Goal: Transaction & Acquisition: Purchase product/service

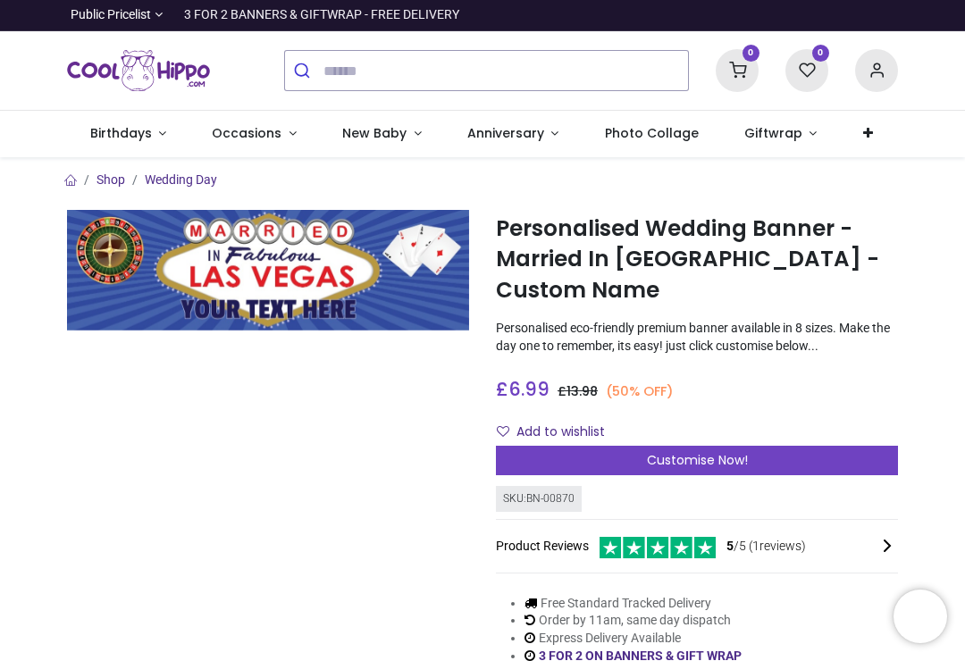
click at [309, 76] on icon "submit" at bounding box center [302, 71] width 18 height 18
click at [322, 68] on button "submit" at bounding box center [304, 70] width 38 height 39
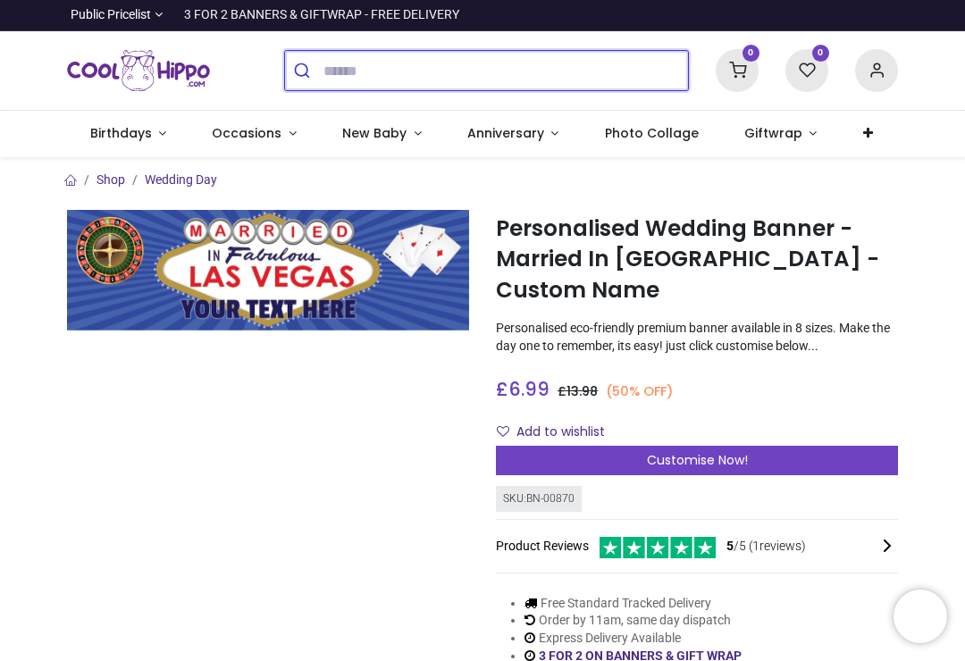
click at [345, 61] on input "search" at bounding box center [505, 70] width 364 height 39
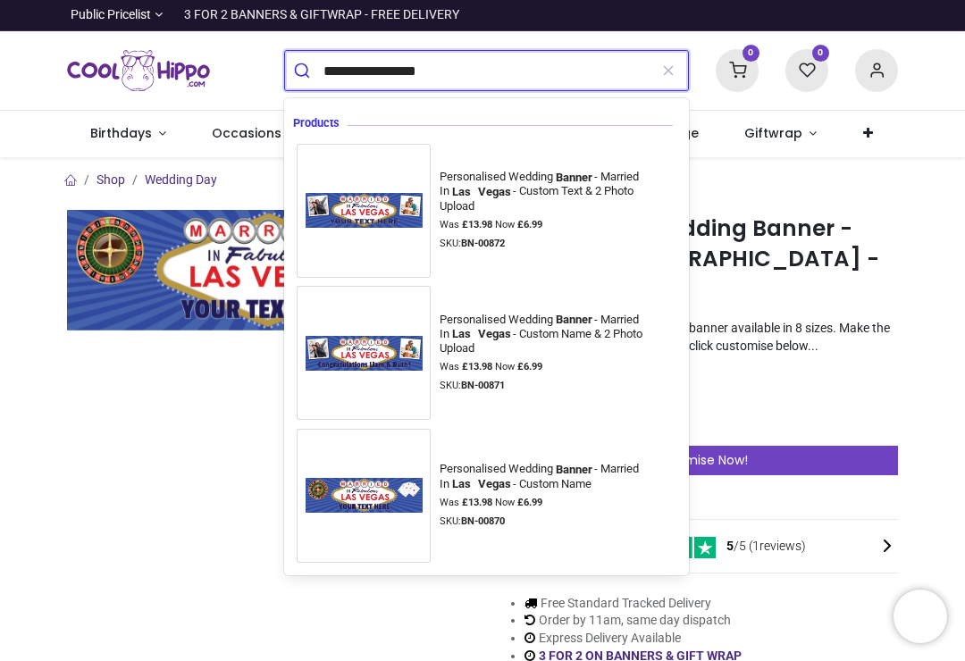
type input "**********"
click at [304, 71] on button "submit" at bounding box center [304, 70] width 38 height 39
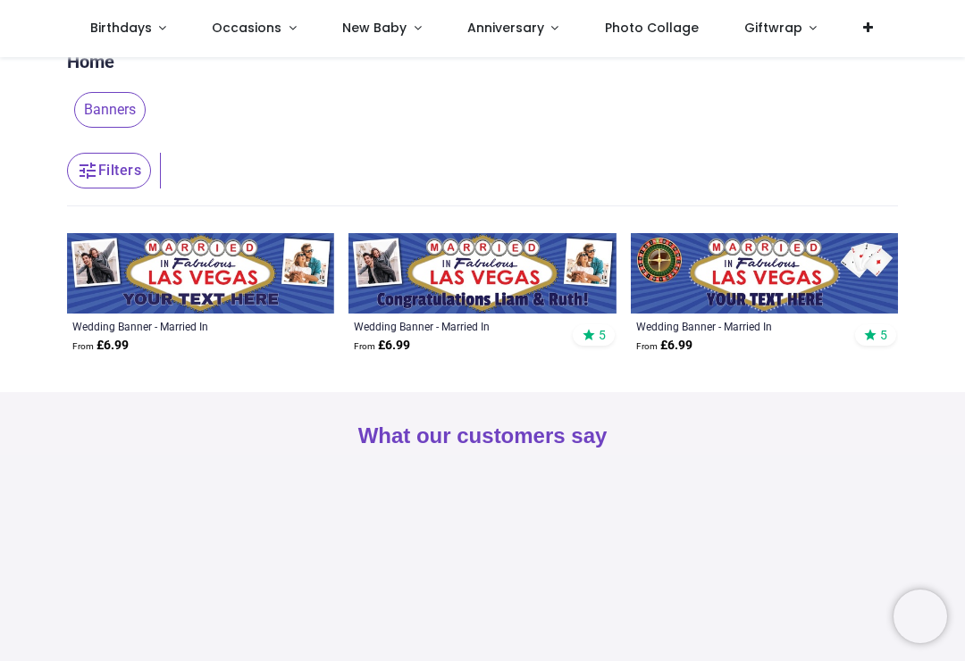
scroll to position [44, 0]
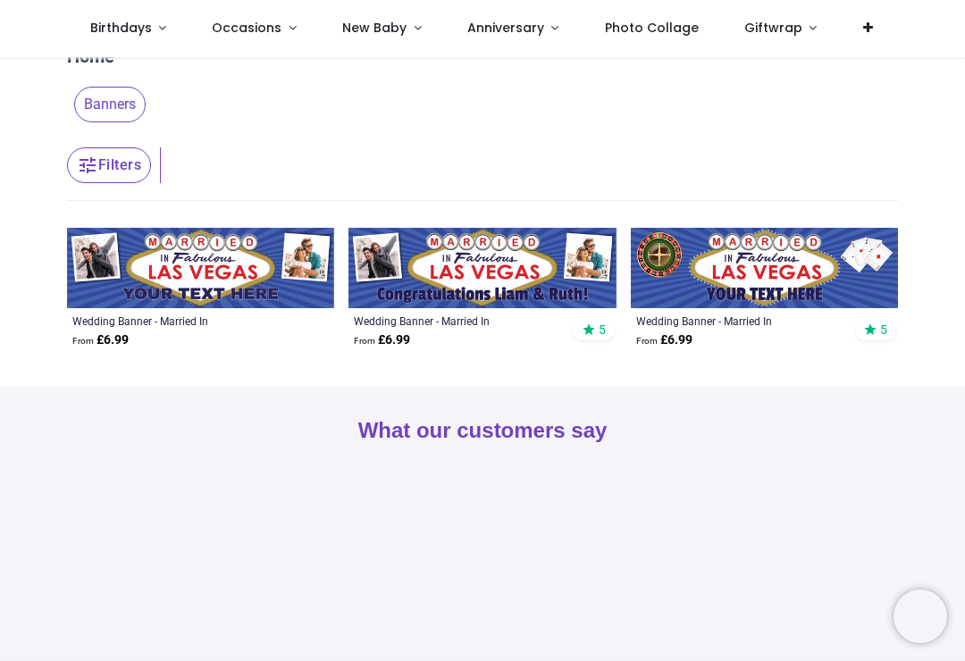
click at [501, 269] on img at bounding box center [481, 268] width 267 height 80
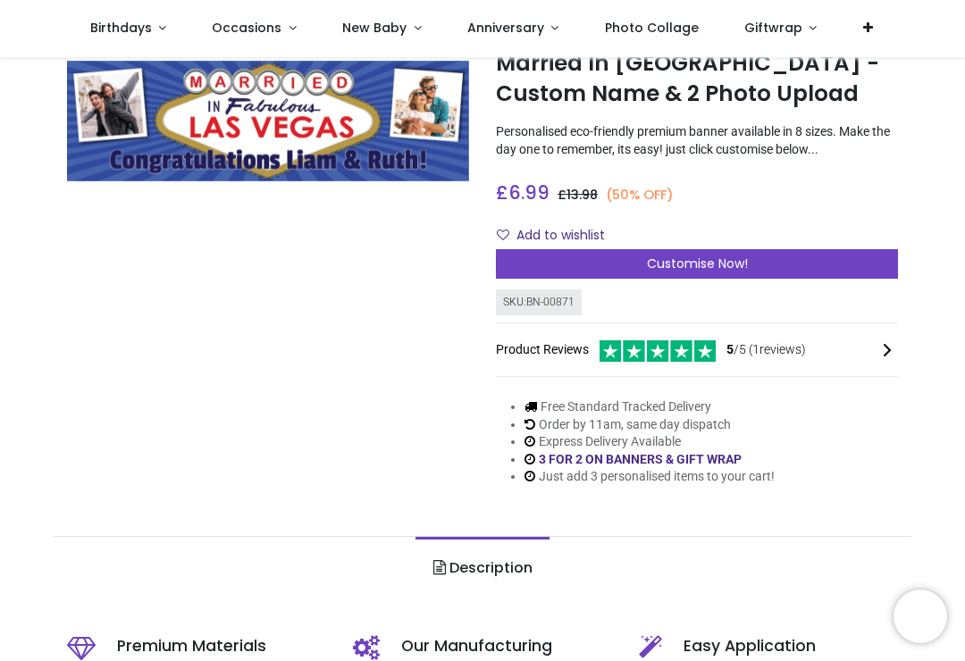
scroll to position [98, 0]
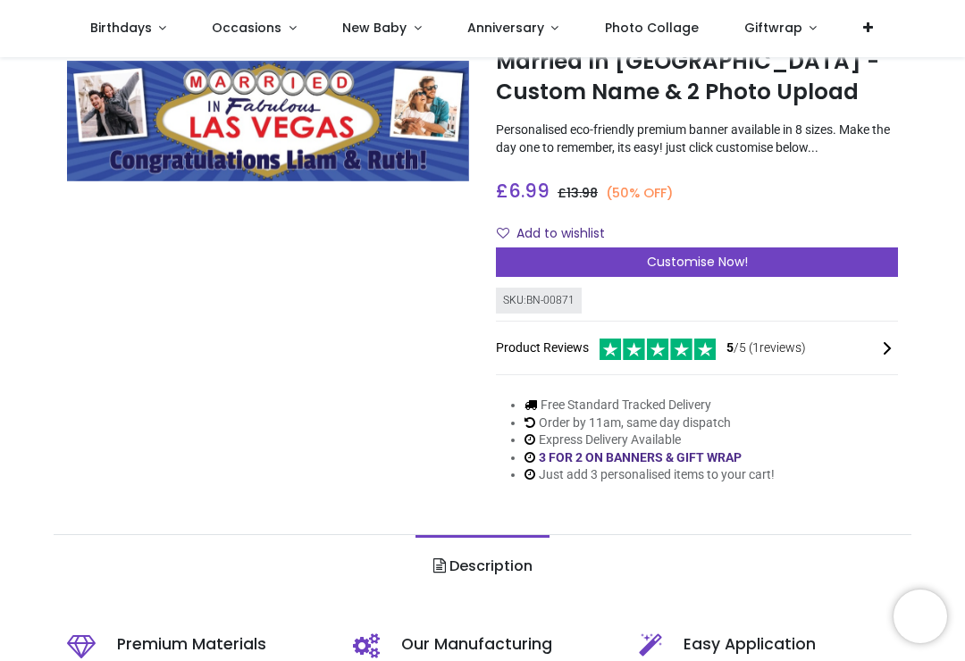
click at [698, 268] on span "Customise Now!" at bounding box center [697, 262] width 101 height 18
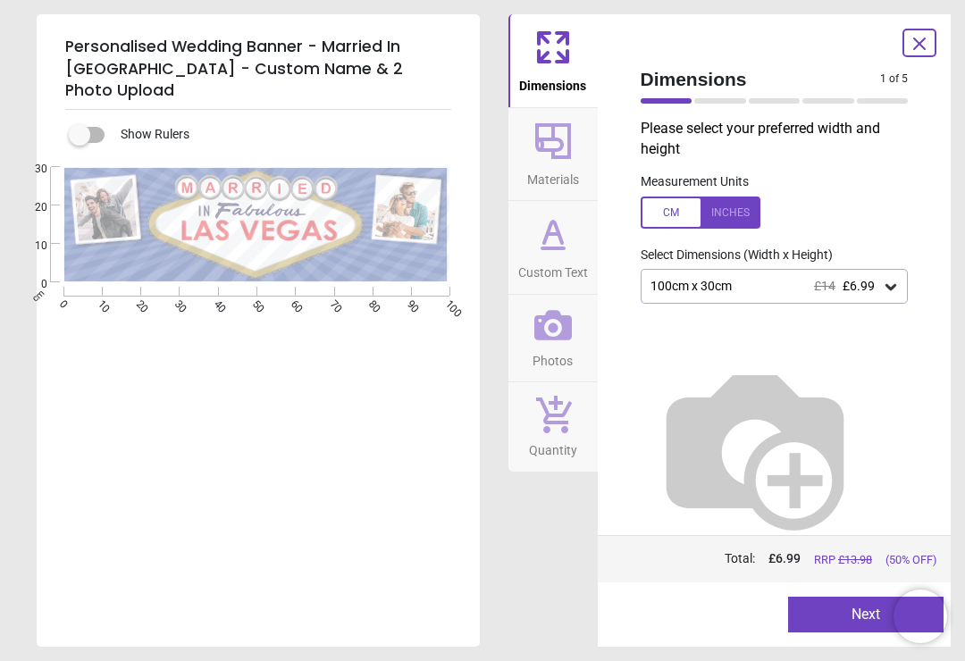
click at [727, 211] on div at bounding box center [700, 212] width 120 height 32
click at [892, 288] on icon at bounding box center [890, 287] width 18 height 18
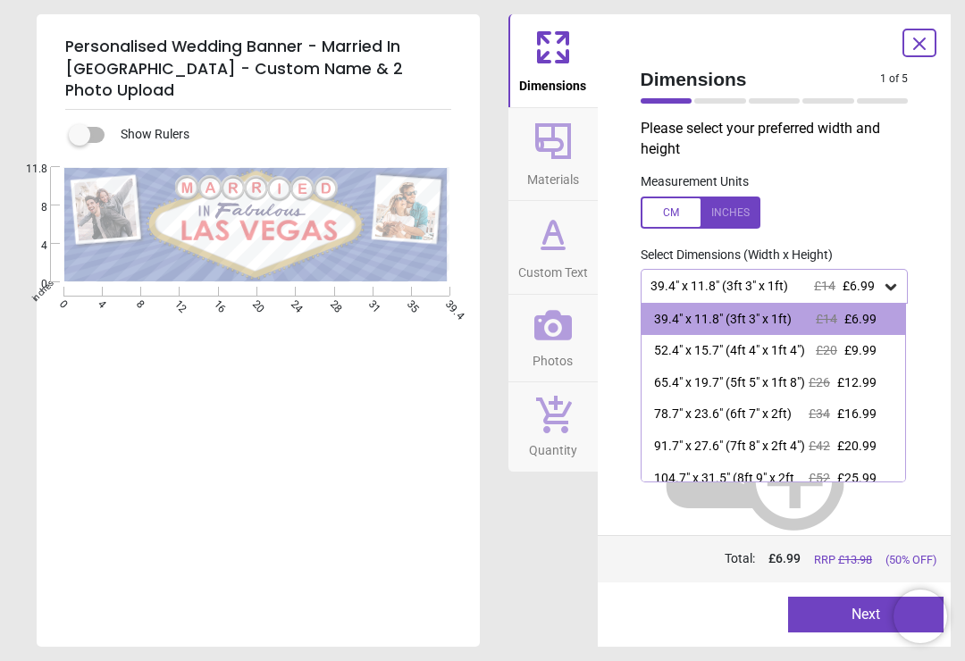
click at [722, 356] on div "52.4" x 15.7" (4ft 4" x 1ft 4")" at bounding box center [729, 351] width 151 height 18
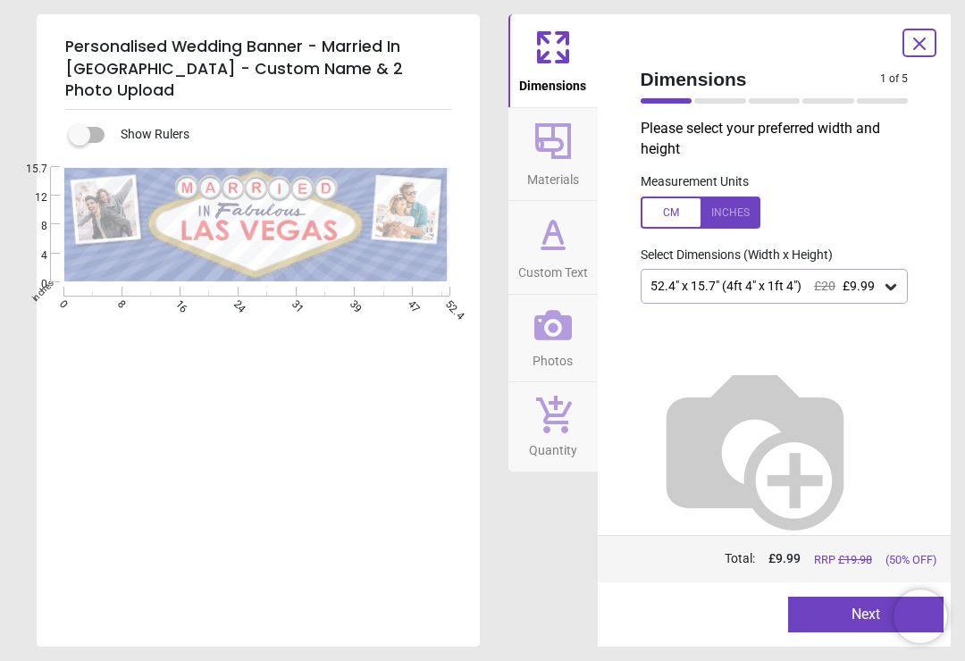
click at [733, 211] on div at bounding box center [700, 212] width 120 height 32
click at [729, 214] on div at bounding box center [700, 212] width 120 height 32
click at [109, 64] on h5 "Personalised Wedding Banner - Married In [GEOGRAPHIC_DATA] - Custom Name & 2 Ph…" at bounding box center [258, 69] width 386 height 81
click at [243, 393] on div "E" at bounding box center [256, 497] width 439 height 661
click at [553, 61] on icon at bounding box center [552, 47] width 43 height 43
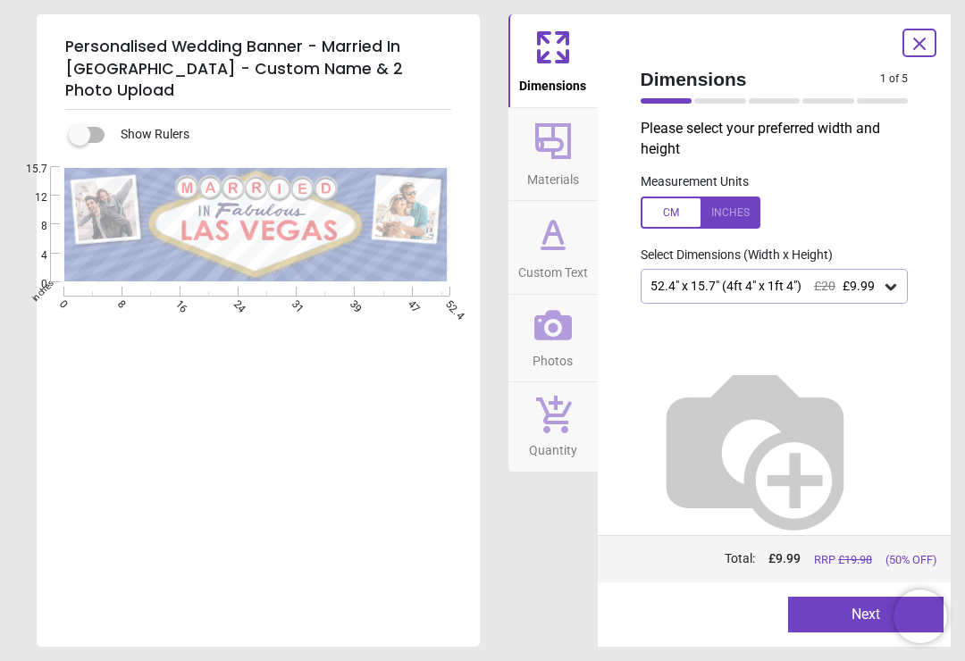
click at [553, 150] on icon at bounding box center [553, 141] width 36 height 36
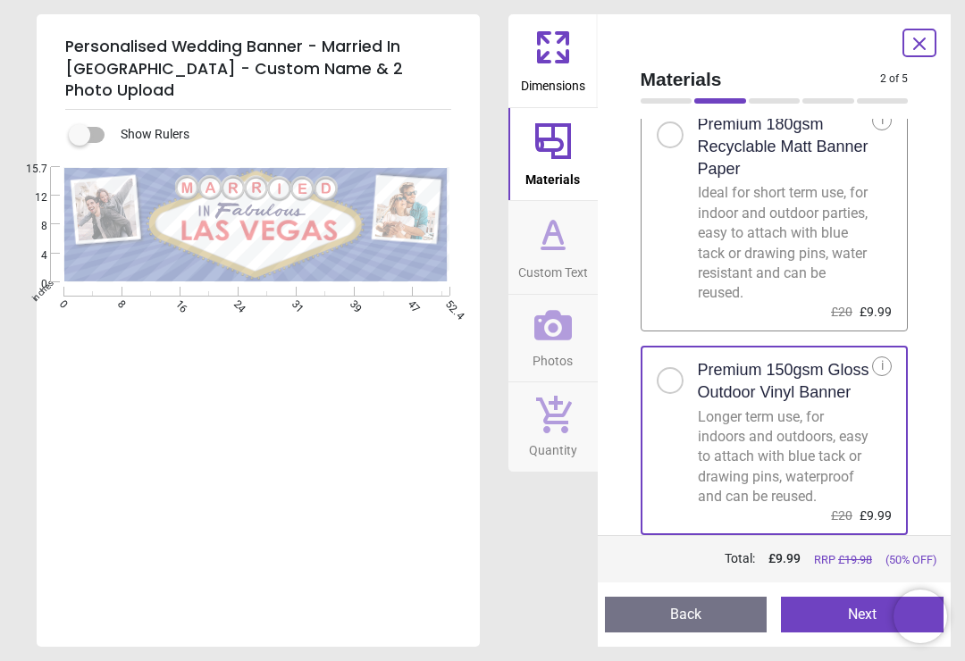
scroll to position [66, 0]
click at [559, 252] on icon at bounding box center [552, 234] width 43 height 43
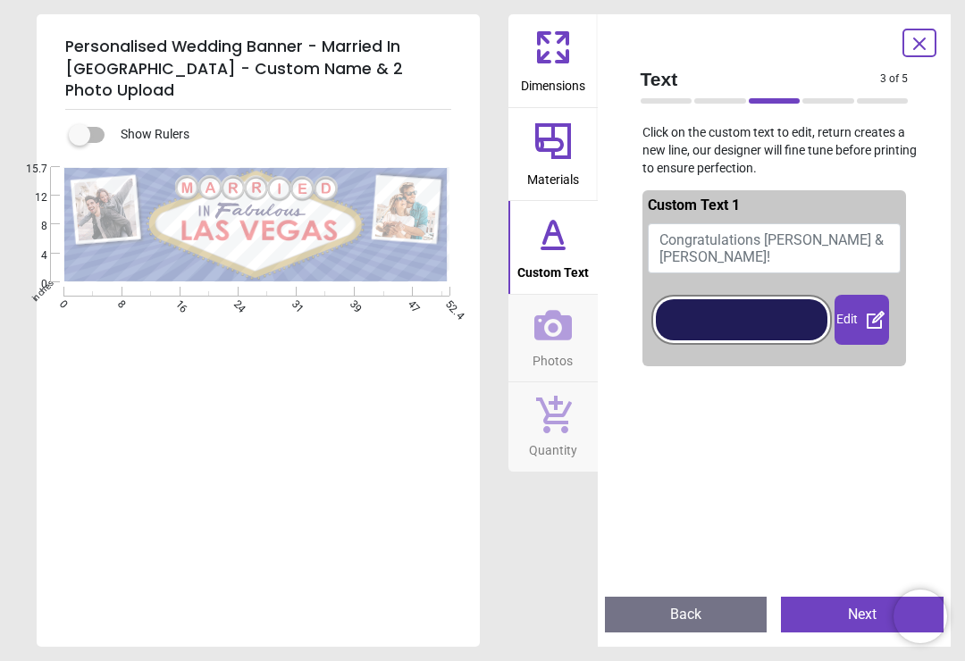
click at [867, 245] on button "Congratulations [PERSON_NAME] & [PERSON_NAME]!" at bounding box center [774, 248] width 254 height 50
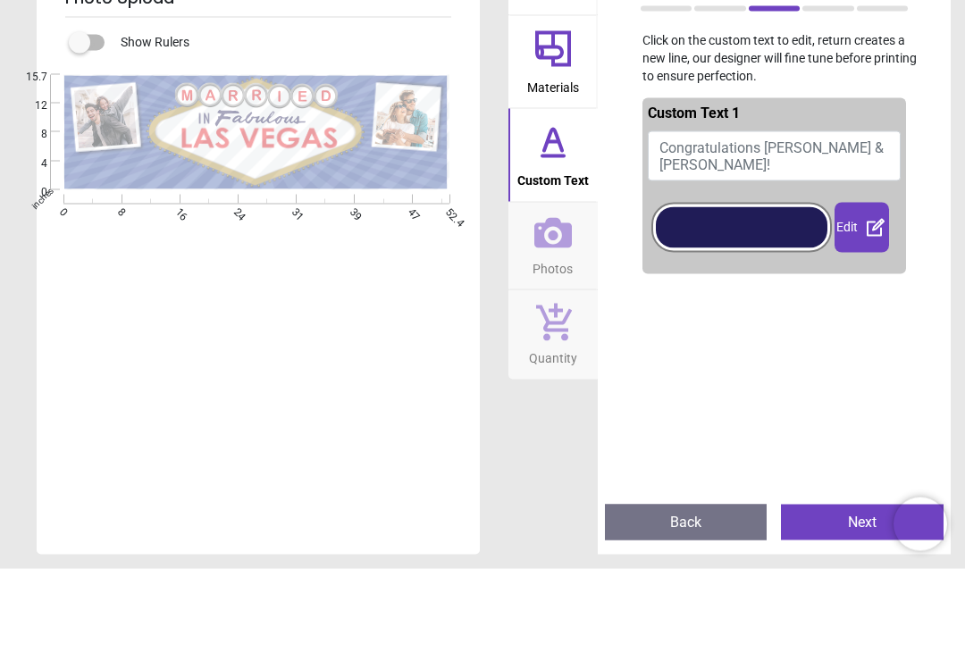
click at [863, 223] on button "Congratulations [PERSON_NAME] & [PERSON_NAME]!" at bounding box center [774, 248] width 254 height 50
click at [865, 223] on button "Congratulations [PERSON_NAME] & [PERSON_NAME]!" at bounding box center [774, 248] width 254 height 50
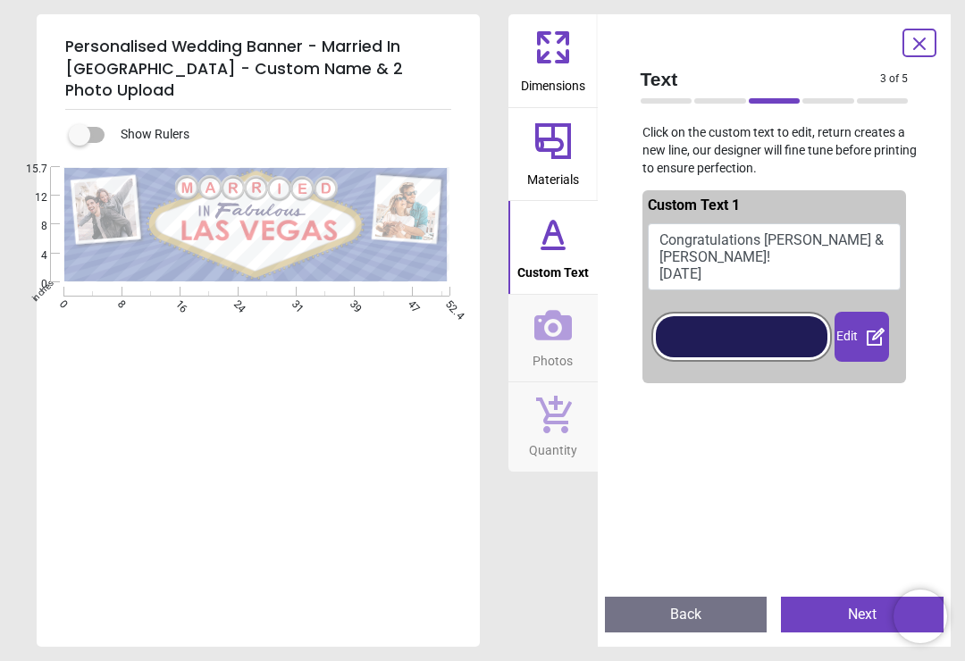
type textarea "**********"
click at [824, 100] on div at bounding box center [828, 100] width 52 height 5
click at [807, 103] on div at bounding box center [828, 100] width 52 height 5
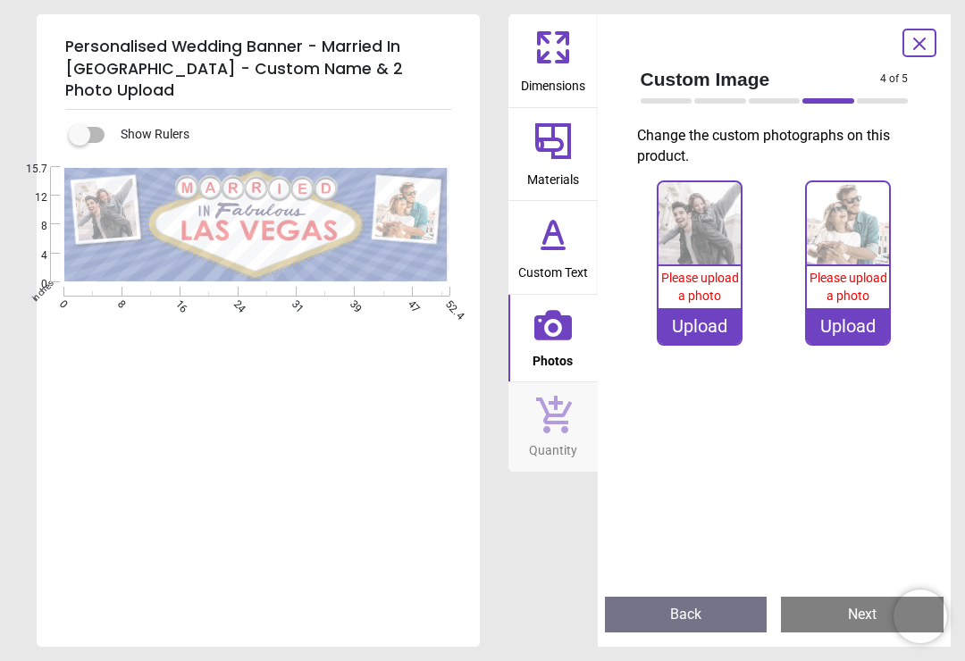
click at [770, 102] on div at bounding box center [774, 100] width 52 height 5
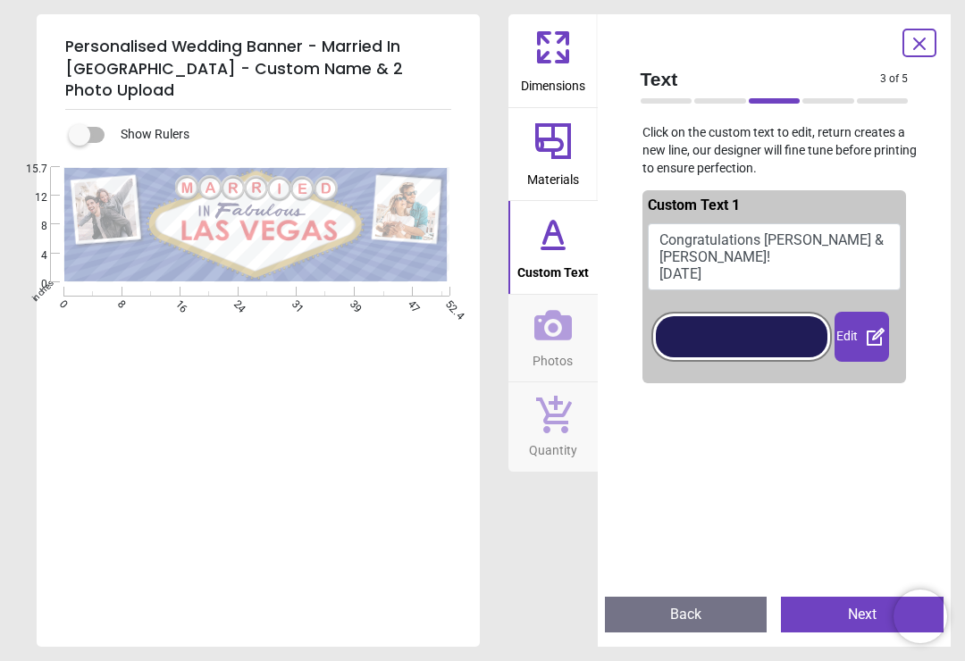
click at [820, 102] on div at bounding box center [828, 100] width 52 height 5
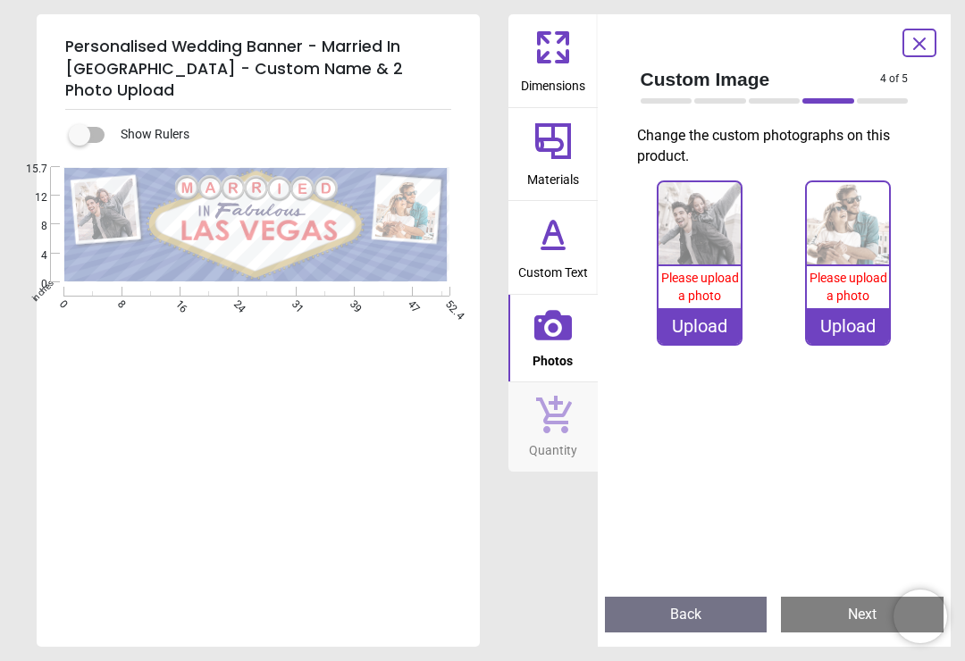
click at [702, 247] on img at bounding box center [699, 223] width 82 height 82
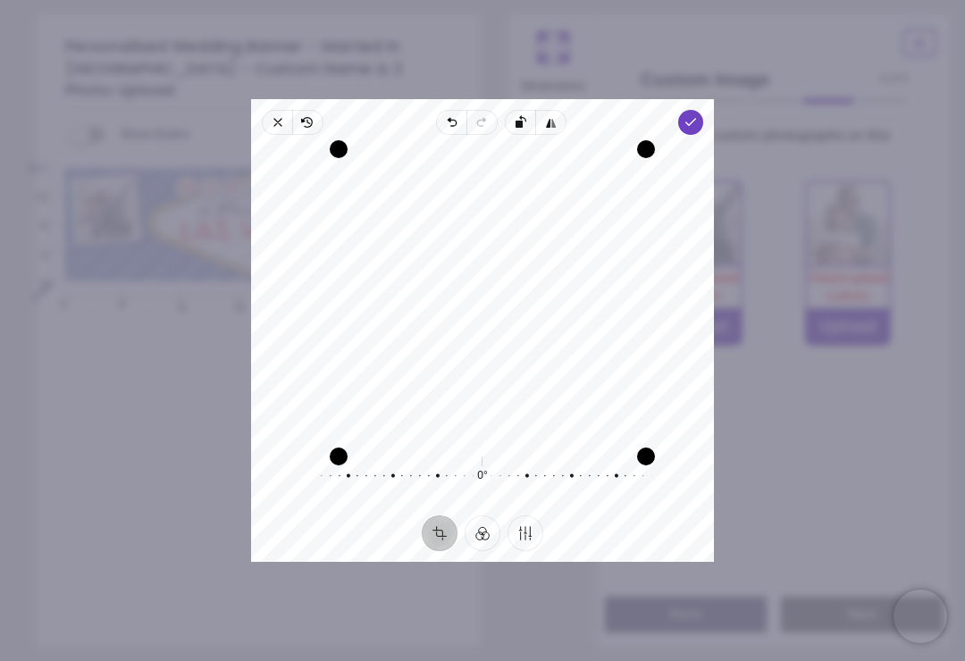
click at [693, 118] on icon "button" at bounding box center [690, 122] width 14 height 14
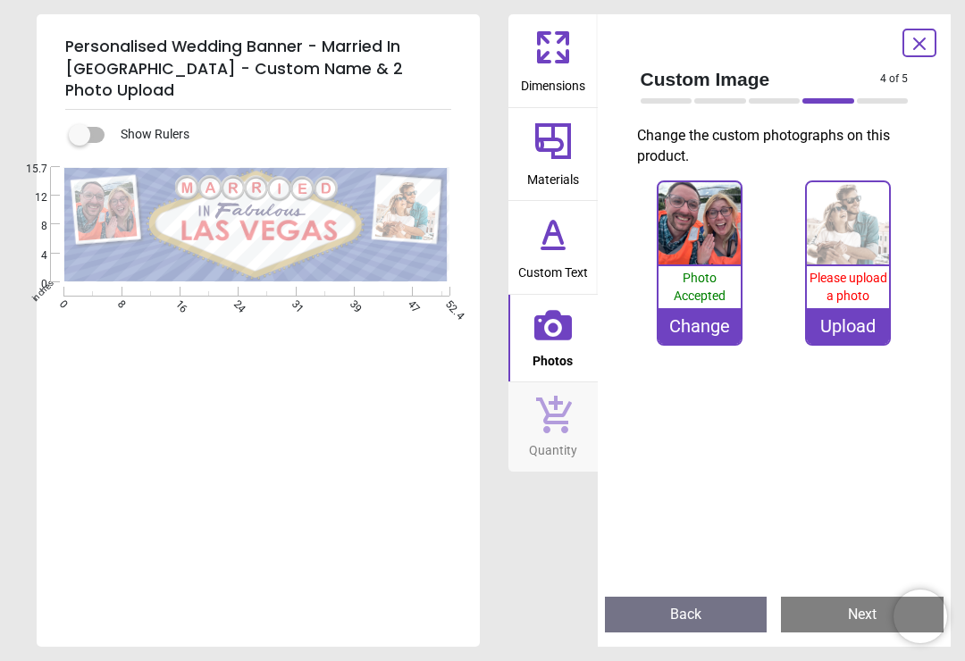
click at [846, 230] on img at bounding box center [847, 223] width 82 height 82
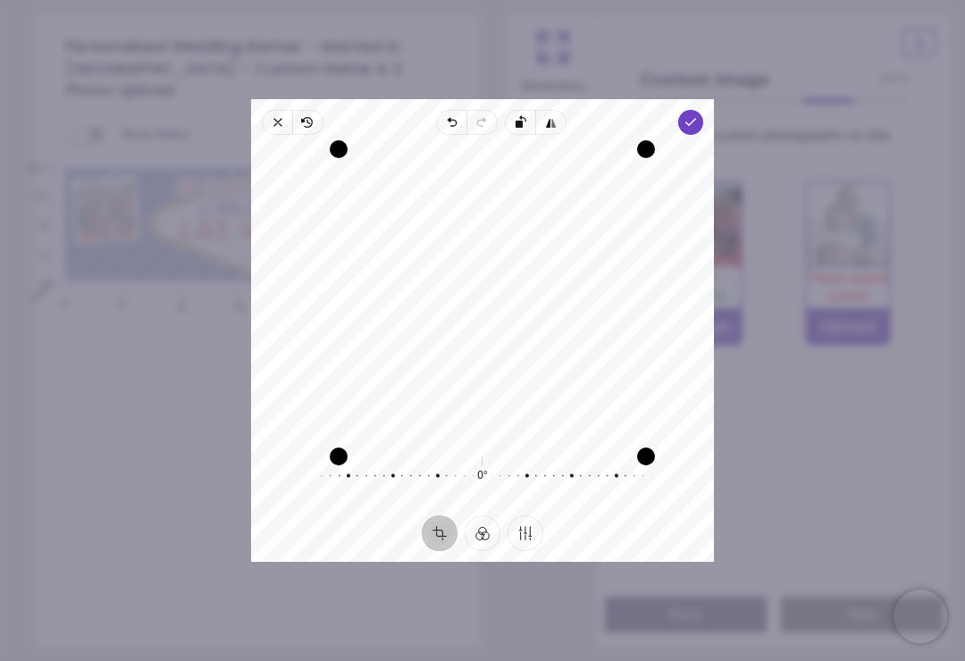
click at [697, 117] on icon "button" at bounding box center [690, 122] width 14 height 14
